Goal: Information Seeking & Learning: Find specific fact

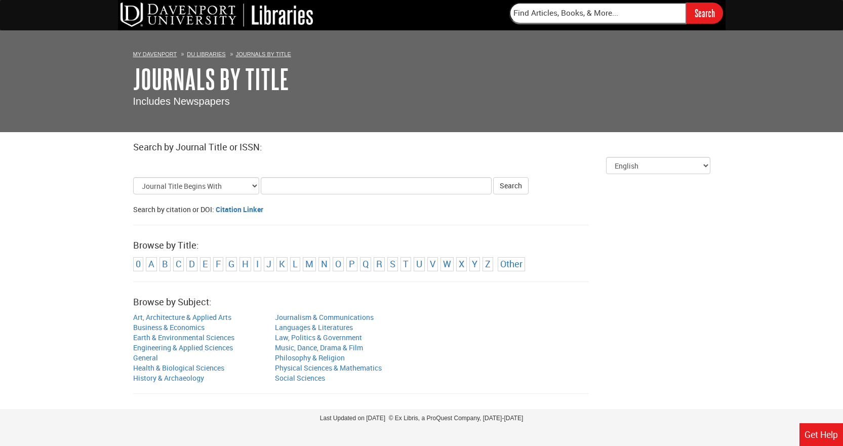
type input "Suture Compared With Staples for Skin Closure After Cesarean Delivery: A System…"
drag, startPoint x: 487, startPoint y: 185, endPoint x: 0, endPoint y: 163, distance: 487.3
click at [0, 163] on body "DU Libraries Search My [PERSON_NAME] DU Libraries Journals By Title Journals By…" at bounding box center [421, 204] width 843 height 409
paste input "Obstetrics & Gynecology"
type input "Obstetrics & Gynecology"
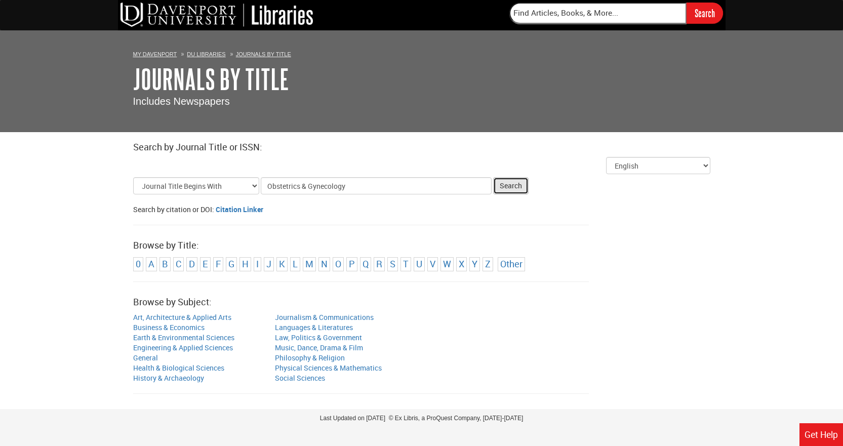
click at [520, 186] on button "Search" at bounding box center [510, 185] width 35 height 17
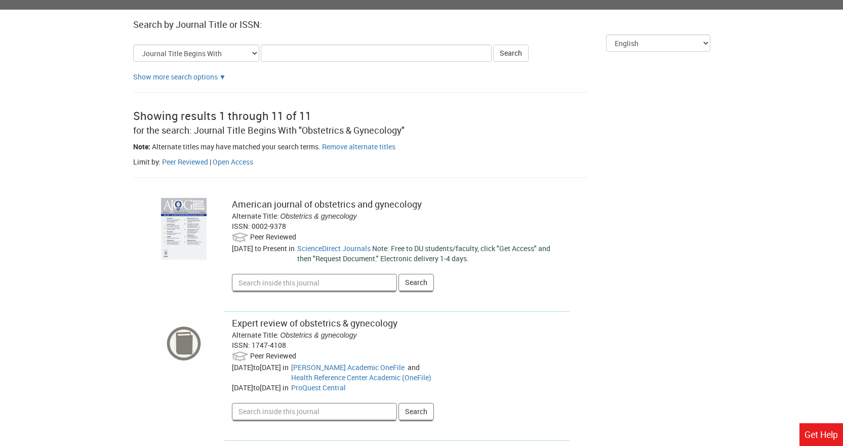
scroll to position [152, 0]
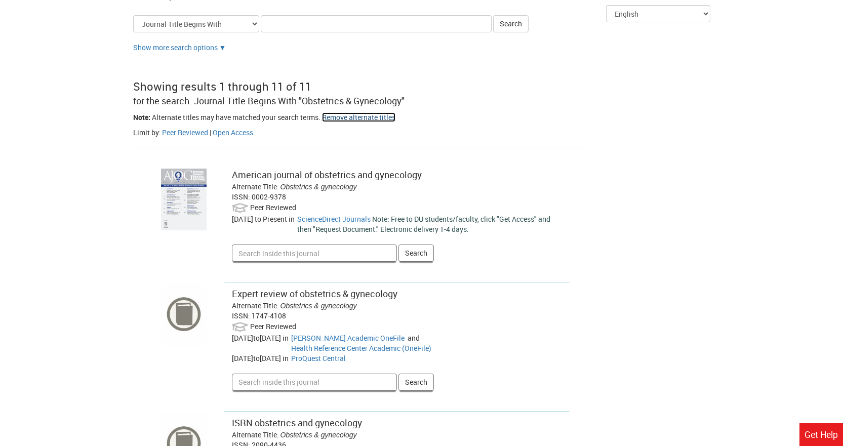
click at [357, 118] on link "Remove alternate titles" at bounding box center [358, 117] width 73 height 10
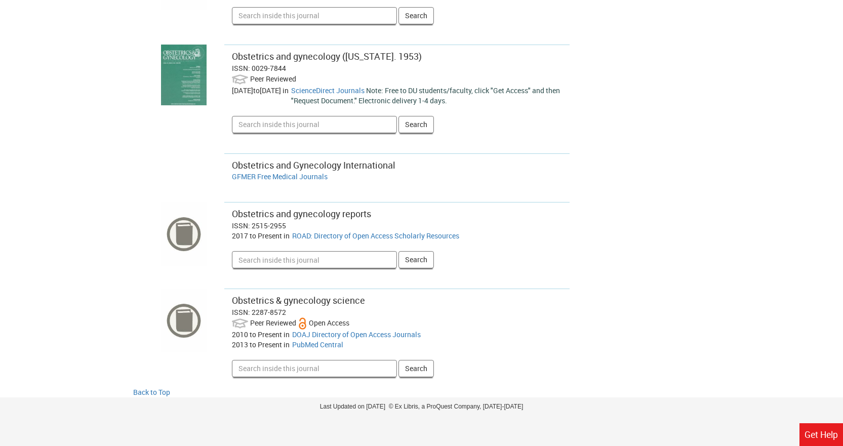
scroll to position [420, 0]
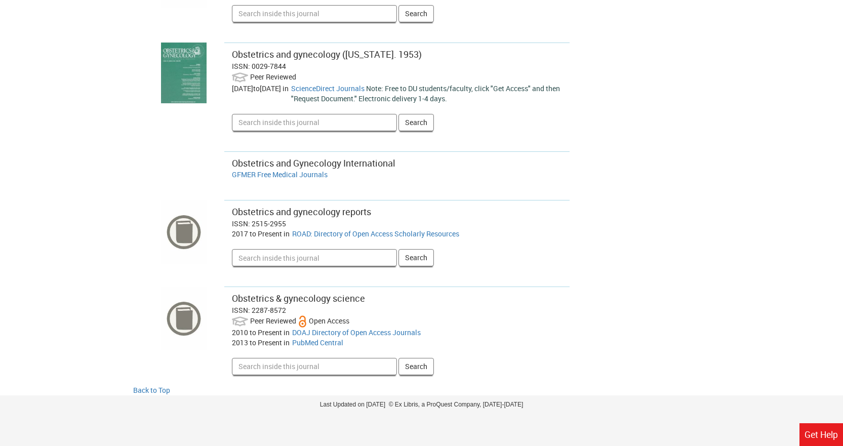
drag, startPoint x: 251, startPoint y: 64, endPoint x: 338, endPoint y: 74, distance: 88.2
click at [284, 65] on div "ISSN: 0029-7844" at bounding box center [397, 66] width 331 height 10
copy div "0029-7844"
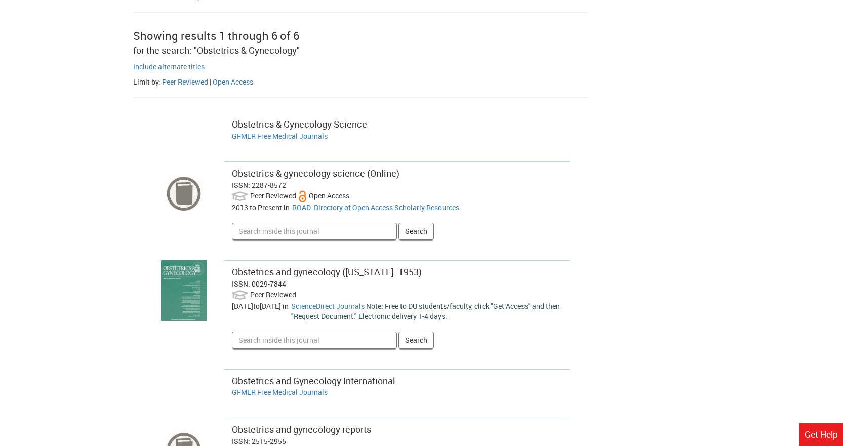
scroll to position [0, 0]
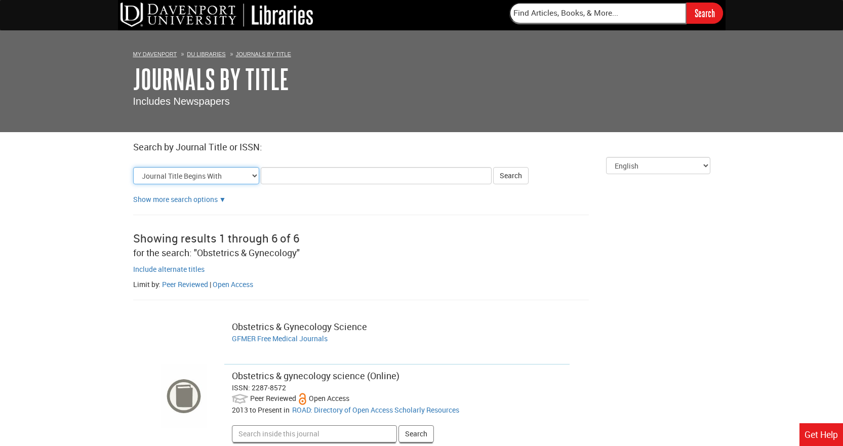
click at [173, 176] on select "Journal Title Begins With Journal Title Equals Journal Title Contains All Words…" at bounding box center [196, 175] width 126 height 17
select select "issn_equals"
click at [133, 167] on select "Journal Title Begins With Journal Title Equals Journal Title Contains All Words…" at bounding box center [196, 175] width 126 height 17
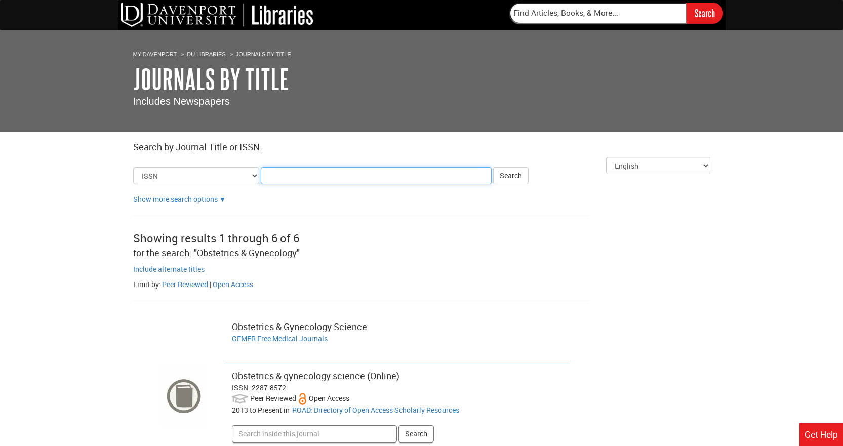
click at [286, 175] on input "Title Search Criteria" at bounding box center [376, 175] width 231 height 17
paste input "0029-7844"
type input "0029-7844"
click at [511, 176] on button "Search" at bounding box center [510, 175] width 35 height 17
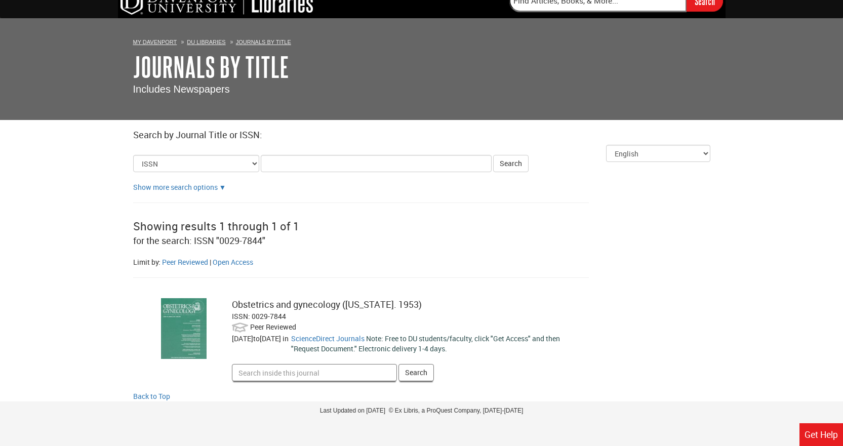
scroll to position [18, 0]
